Goal: Transaction & Acquisition: Purchase product/service

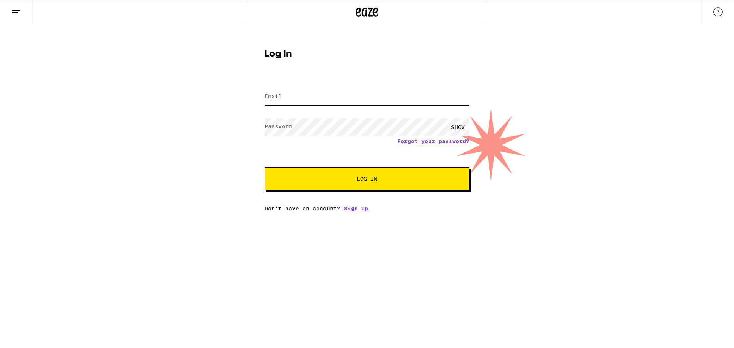
type input "[EMAIL_ADDRESS][DOMAIN_NAME]"
click at [364, 179] on span "Log In" at bounding box center [367, 178] width 21 height 5
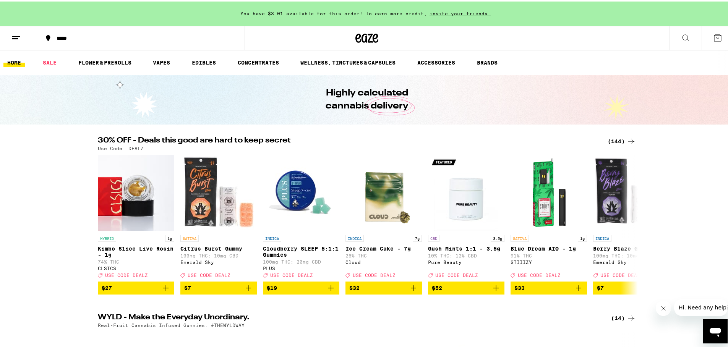
click at [615, 140] on div "(144)" at bounding box center [622, 139] width 28 height 9
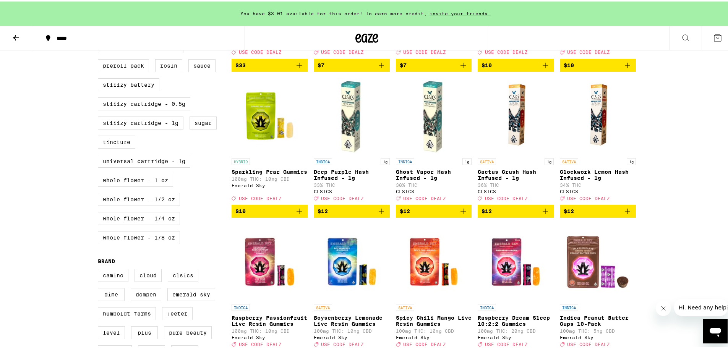
scroll to position [459, 0]
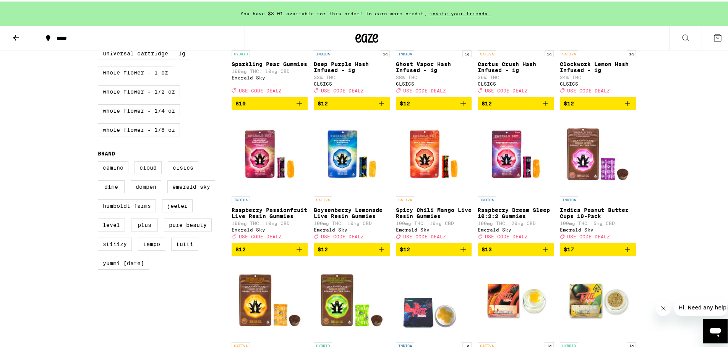
click at [109, 249] on label "STIIIZY" at bounding box center [115, 242] width 34 height 13
click at [100, 161] on input "STIIIZY" at bounding box center [99, 161] width 0 height 0
checkbox input "true"
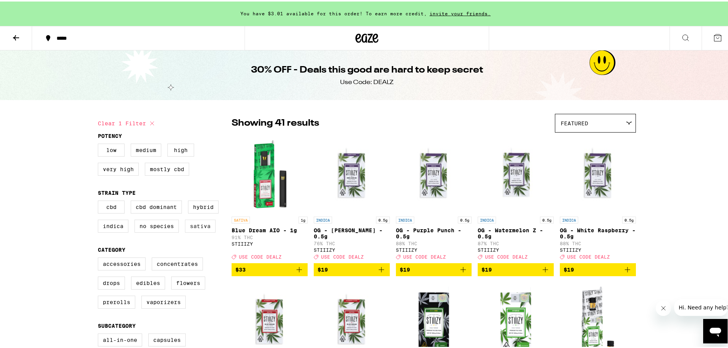
click at [196, 227] on label "Sativa" at bounding box center [200, 224] width 31 height 13
click at [100, 201] on input "Sativa" at bounding box center [99, 200] width 0 height 0
checkbox input "true"
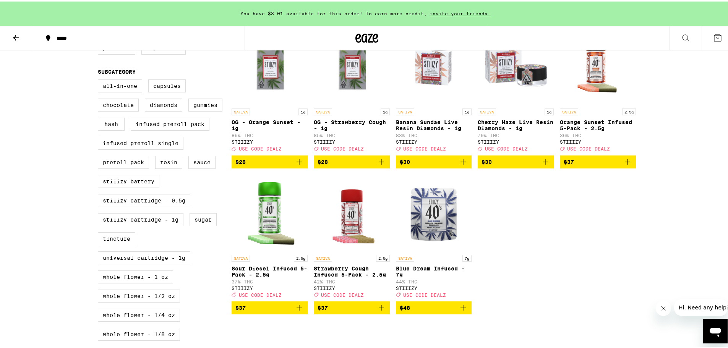
scroll to position [268, 0]
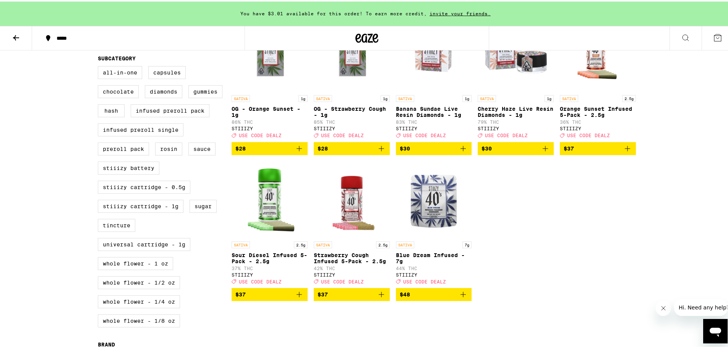
click at [432, 211] on img "Open page for Blue Dream Infused - 7g from STIIIZY" at bounding box center [434, 198] width 76 height 76
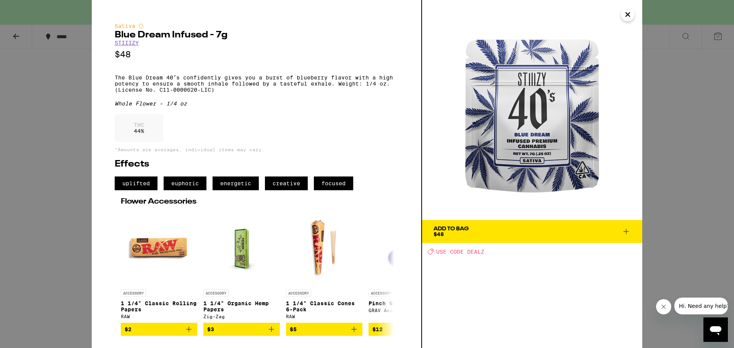
click at [629, 13] on icon "Close" at bounding box center [628, 15] width 4 height 4
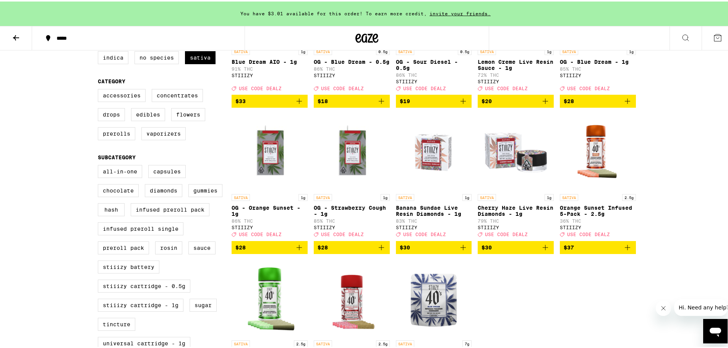
scroll to position [153, 0]
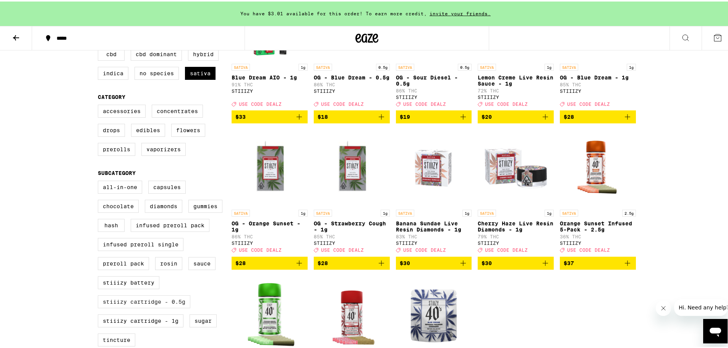
click at [160, 307] on label "STIIIZY Cartridge - 0.5g" at bounding box center [144, 300] width 93 height 13
click at [100, 181] on input "STIIIZY Cartridge - 0.5g" at bounding box center [99, 180] width 0 height 0
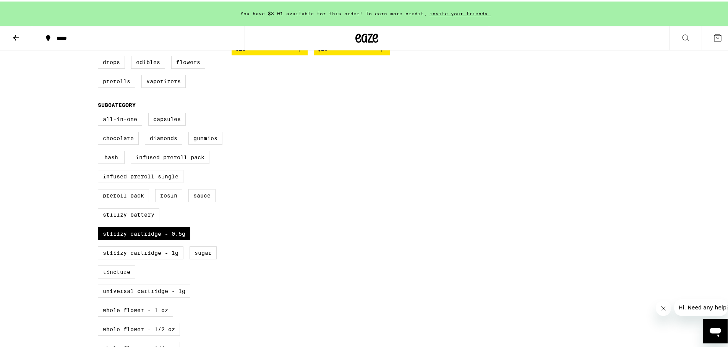
scroll to position [229, 0]
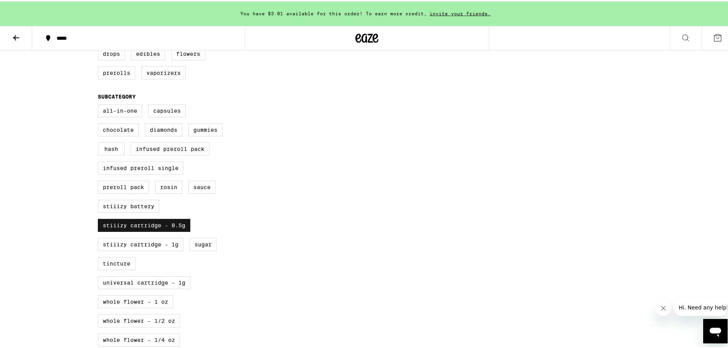
click at [159, 231] on label "STIIIZY Cartridge - 0.5g" at bounding box center [144, 224] width 93 height 13
click at [100, 104] on input "STIIIZY Cartridge - 0.5g" at bounding box center [99, 104] width 0 height 0
checkbox input "false"
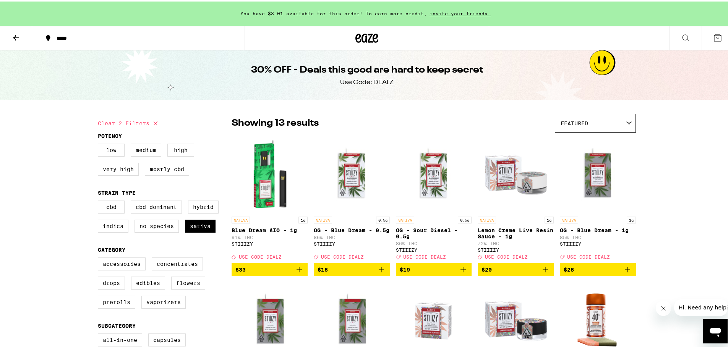
click at [297, 273] on icon "Add to bag" at bounding box center [299, 268] width 9 height 9
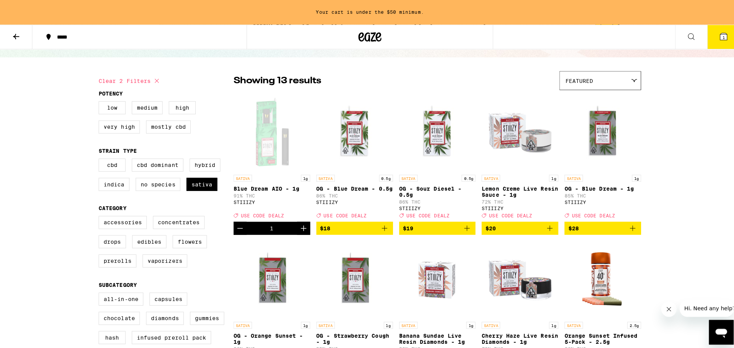
scroll to position [38, 0]
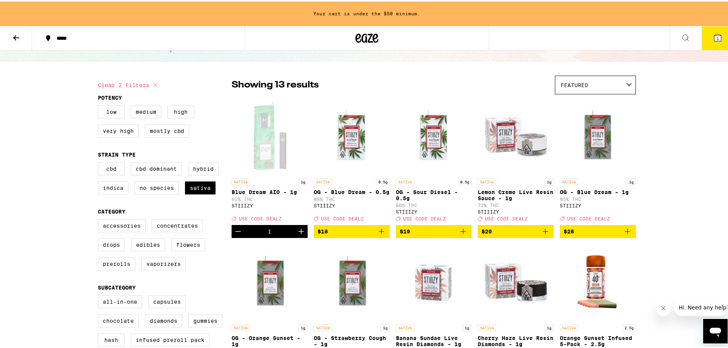
click at [378, 235] on icon "Add to bag" at bounding box center [381, 230] width 9 height 9
click at [462, 235] on icon "Add to bag" at bounding box center [463, 230] width 9 height 9
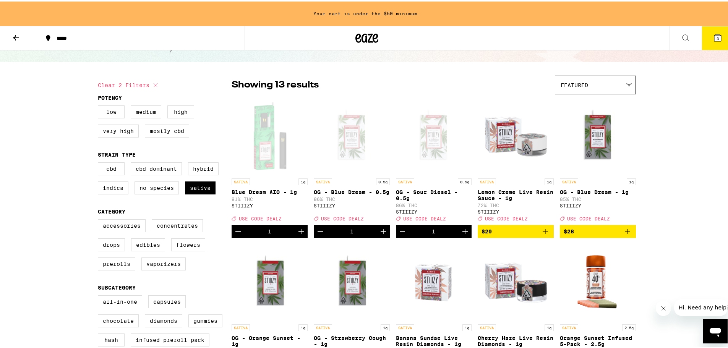
click at [714, 33] on icon at bounding box center [717, 36] width 7 height 7
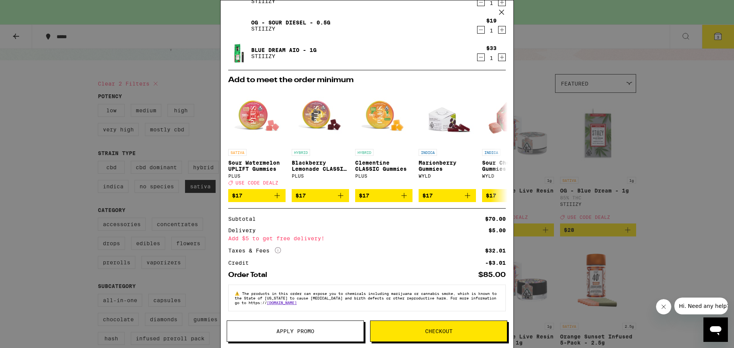
scroll to position [70, 0]
click at [304, 332] on span "Apply Promo" at bounding box center [295, 331] width 38 height 5
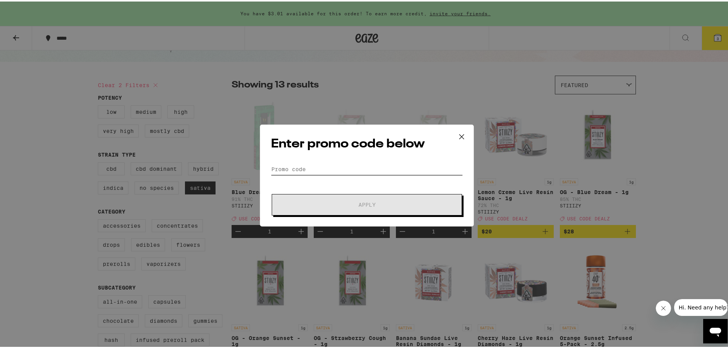
click at [307, 166] on input "Promo Code" at bounding box center [367, 167] width 192 height 11
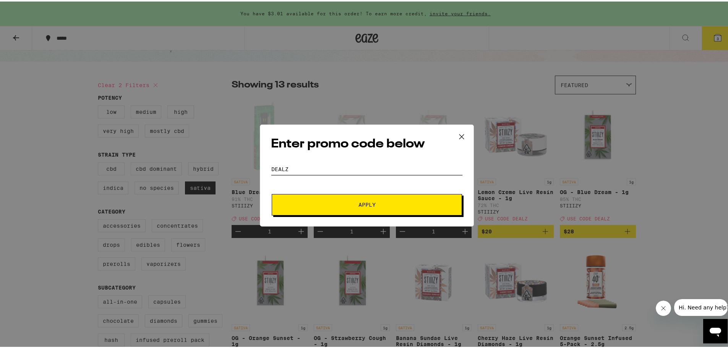
type input "dealz"
click at [330, 205] on span "Apply" at bounding box center [367, 203] width 138 height 5
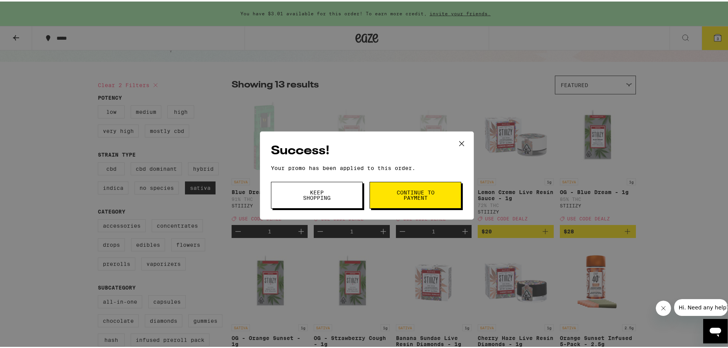
click at [331, 198] on span "Keep Shopping" at bounding box center [316, 193] width 39 height 11
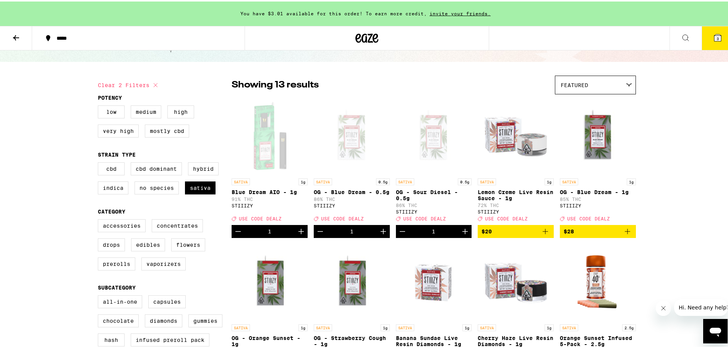
click at [706, 39] on button "3" at bounding box center [718, 37] width 32 height 24
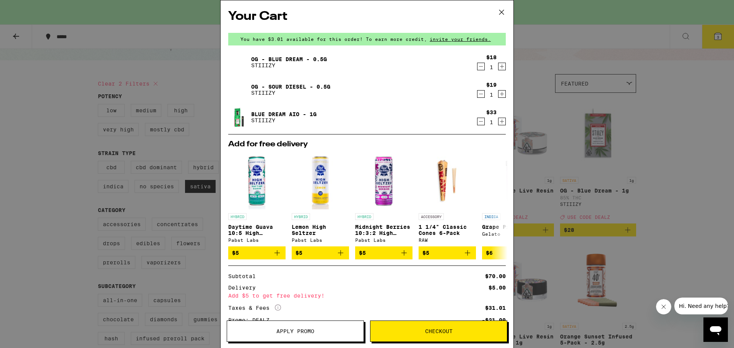
click at [477, 65] on icon "Decrement" at bounding box center [480, 66] width 7 height 9
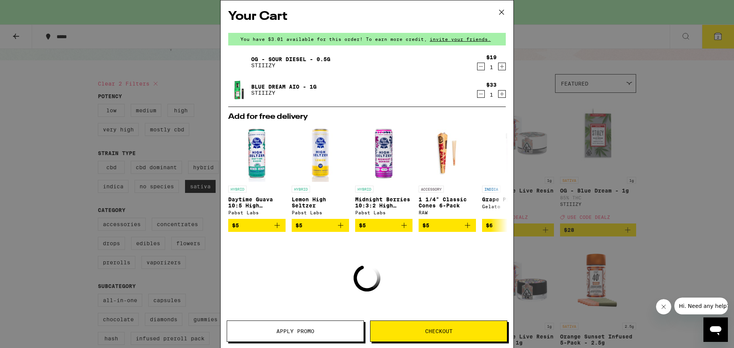
click at [477, 93] on icon "Decrement" at bounding box center [480, 93] width 7 height 9
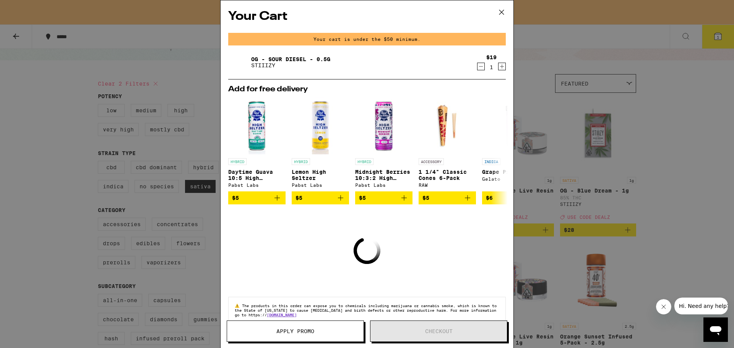
click at [477, 67] on icon "Decrement" at bounding box center [480, 66] width 7 height 9
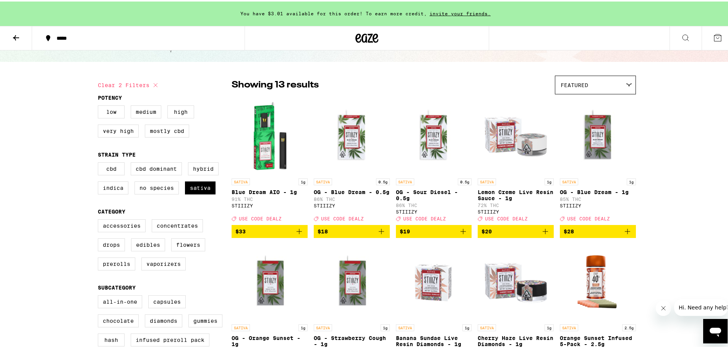
click at [296, 235] on icon "Add to bag" at bounding box center [299, 230] width 9 height 9
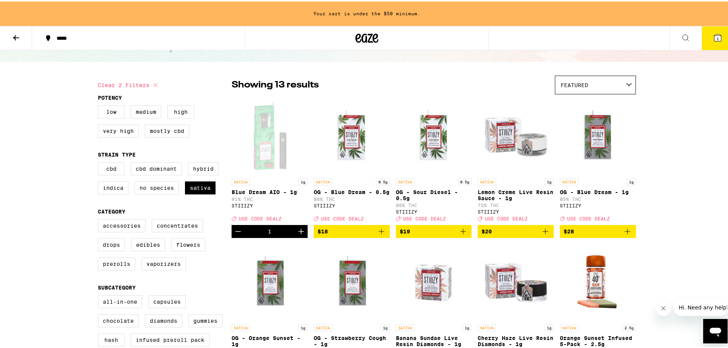
click at [377, 235] on icon "Add to bag" at bounding box center [381, 230] width 9 height 9
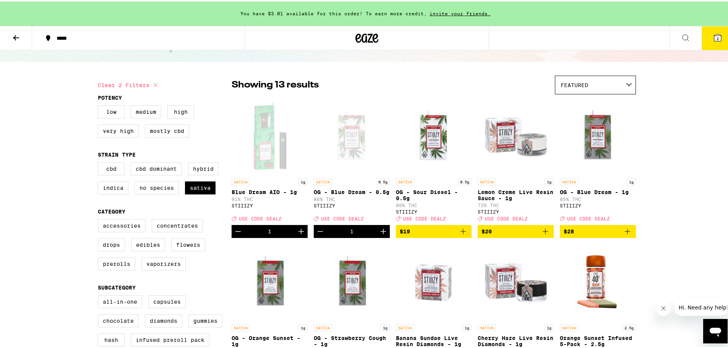
click at [459, 234] on icon "Add to bag" at bounding box center [463, 230] width 9 height 9
click at [716, 39] on icon at bounding box center [717, 36] width 7 height 7
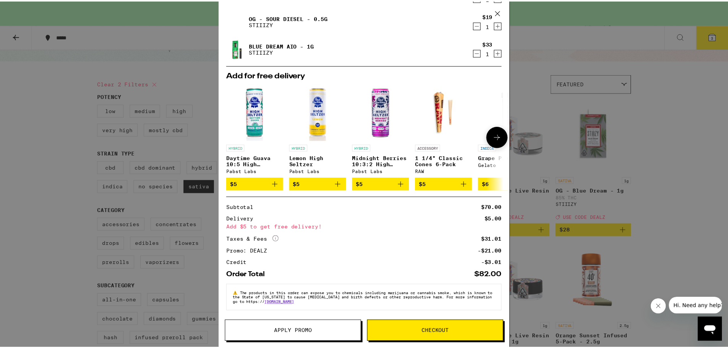
scroll to position [73, 0]
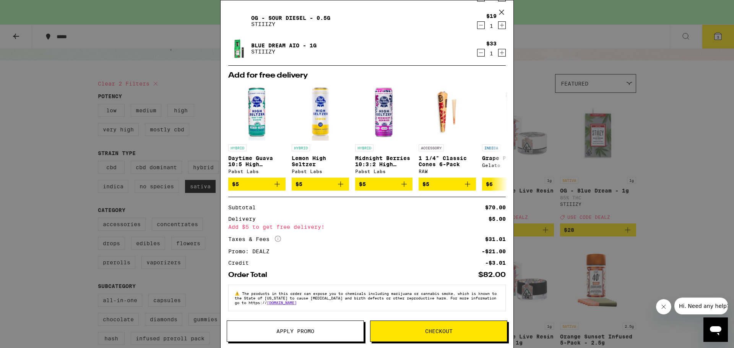
click at [502, 12] on icon at bounding box center [501, 11] width 11 height 11
